Goal: Find specific page/section: Find specific page/section

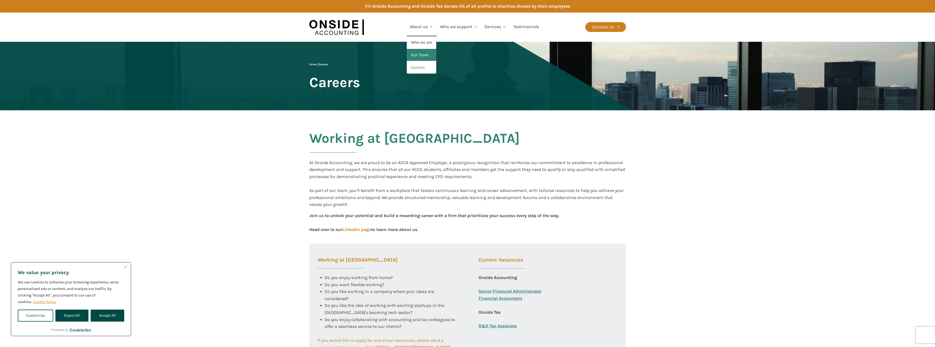
click at [422, 57] on link "Our Team" at bounding box center [421, 55] width 29 height 13
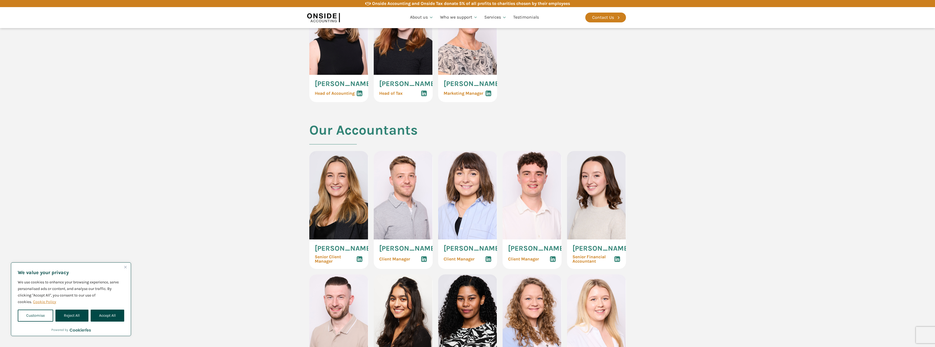
scroll to position [291, 0]
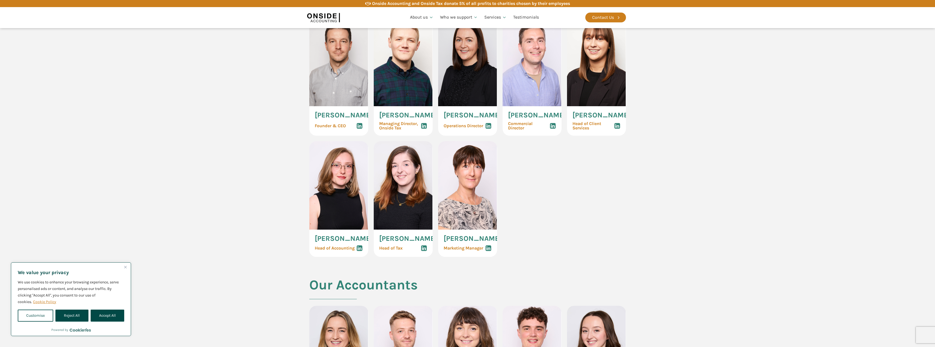
drag, startPoint x: 441, startPoint y: 190, endPoint x: 673, endPoint y: 176, distance: 232.5
click at [673, 176] on section "Our Management Team [PERSON_NAME] Founder & CEO [PERSON_NAME] Managing Director…" at bounding box center [467, 133] width 935 height 288
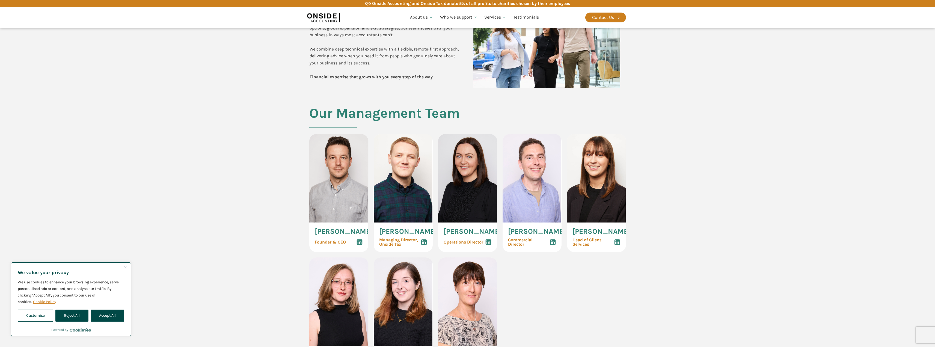
scroll to position [0, 0]
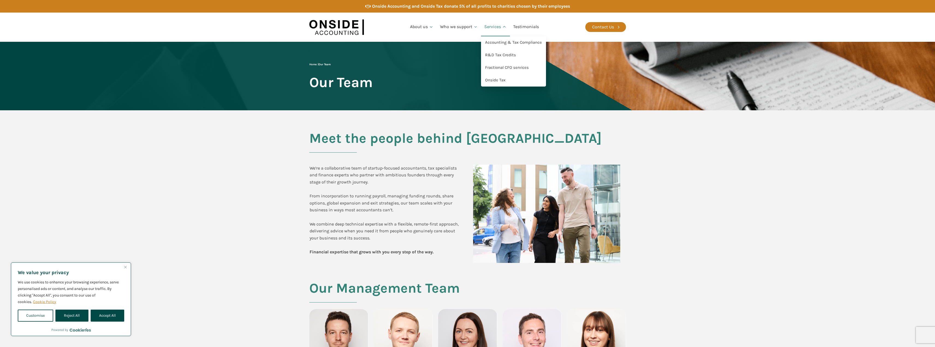
click at [499, 27] on link "Services" at bounding box center [495, 27] width 29 height 19
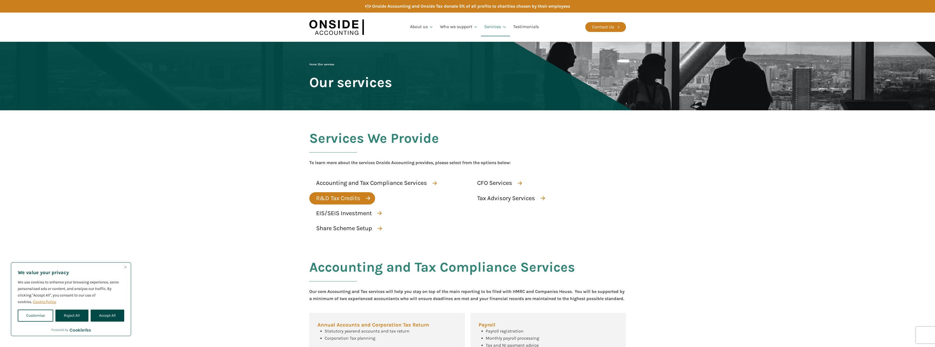
click at [348, 198] on div "R&D Tax Credits" at bounding box center [338, 199] width 44 height 10
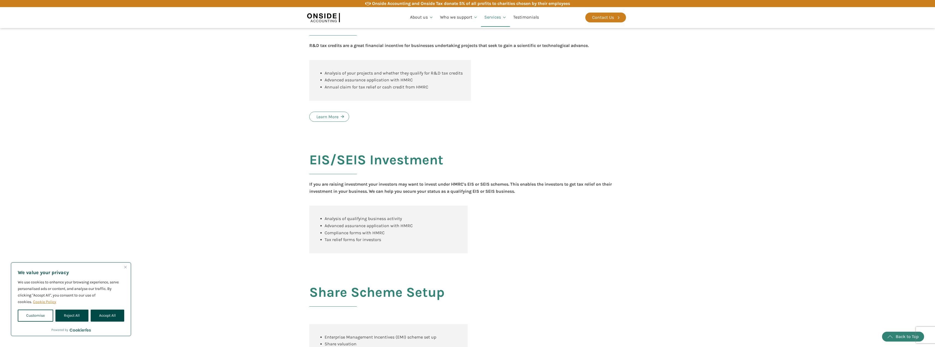
scroll to position [445, 0]
click at [341, 118] on icon at bounding box center [342, 116] width 3 height 3
